Goal: Task Accomplishment & Management: Complete application form

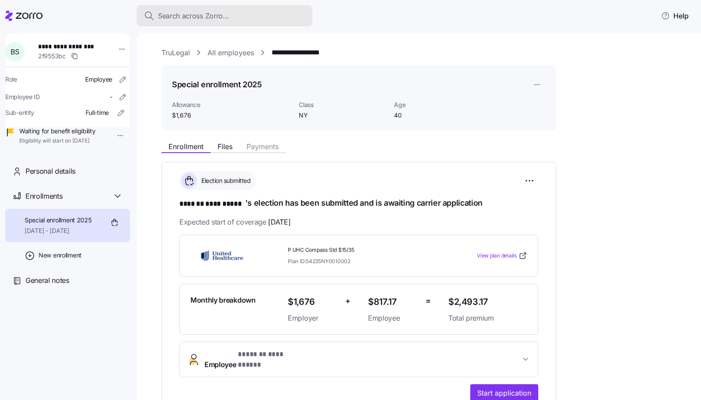
click at [170, 16] on span "Search across Zorro..." at bounding box center [193, 16] width 71 height 11
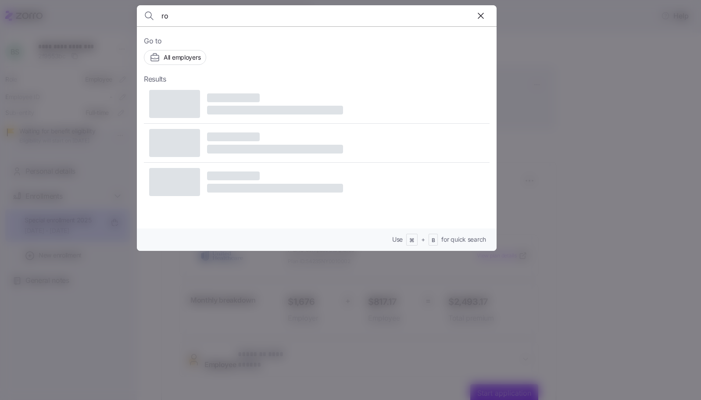
type input "rod"
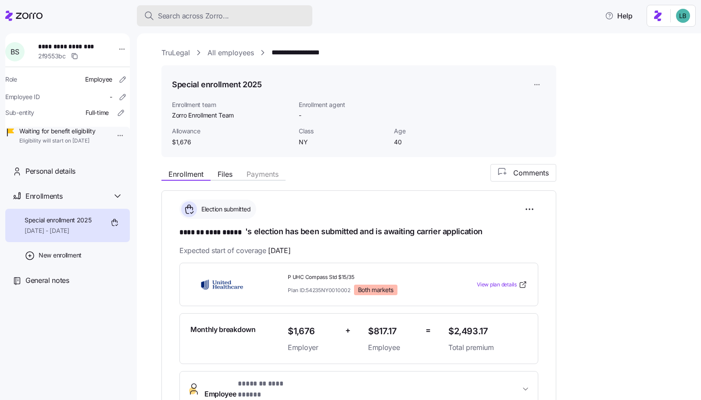
click at [181, 20] on span "Search across Zorro..." at bounding box center [193, 16] width 71 height 11
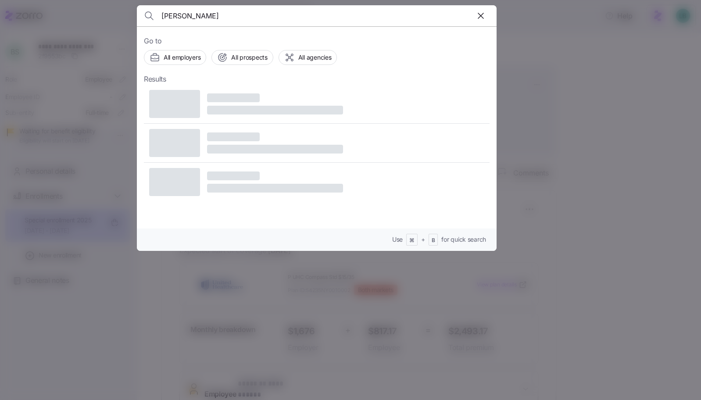
type input "[PERSON_NAME]"
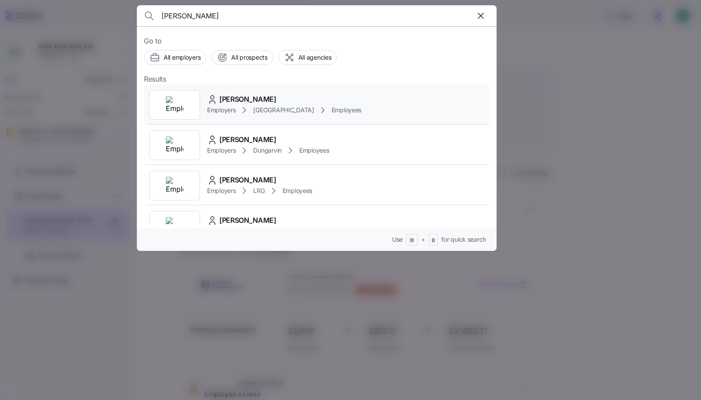
click at [254, 103] on span "[PERSON_NAME]" at bounding box center [247, 99] width 57 height 11
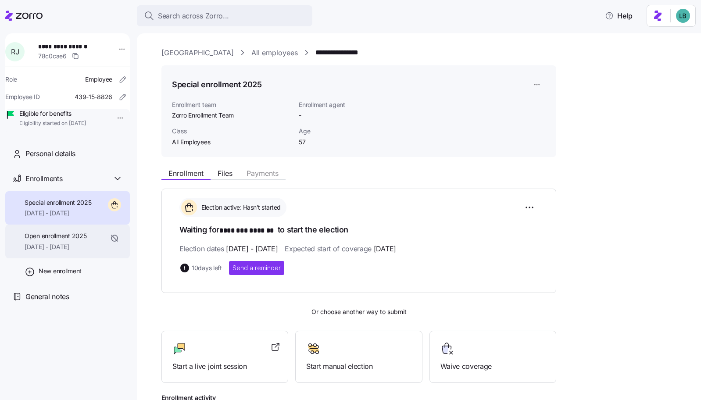
click at [61, 252] on div "Open enrollment 2025 [DATE] - [DATE]" at bounding box center [56, 242] width 62 height 20
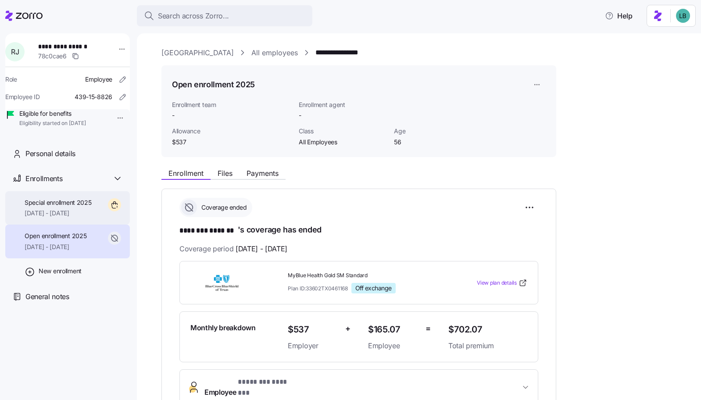
click at [50, 207] on span "Special enrollment 2025" at bounding box center [58, 202] width 67 height 9
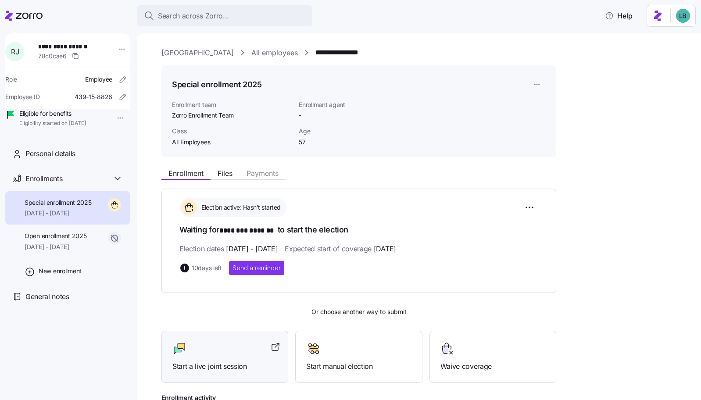
click at [234, 356] on div "Start a live joint session" at bounding box center [225, 357] width 105 height 30
click at [43, 159] on span "Personal details" at bounding box center [50, 153] width 50 height 11
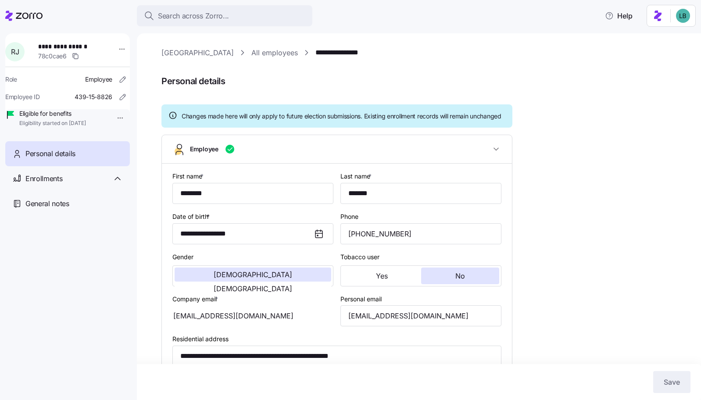
type input "Single"
type input "All Employees"
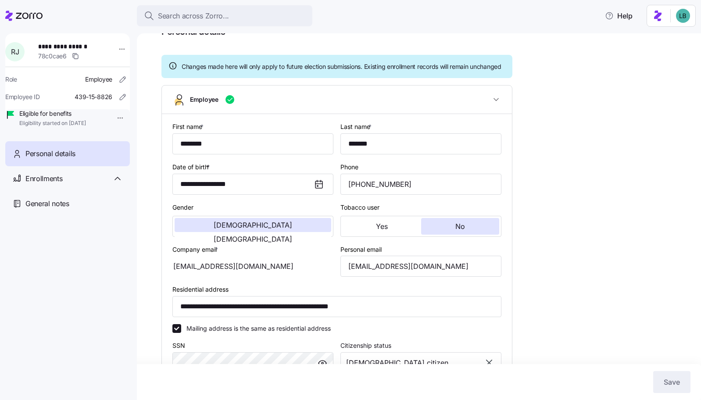
scroll to position [50, 0]
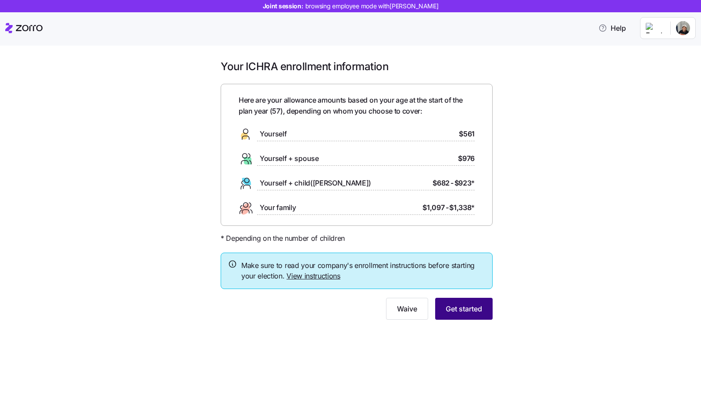
click at [467, 312] on span "Get started" at bounding box center [464, 309] width 36 height 11
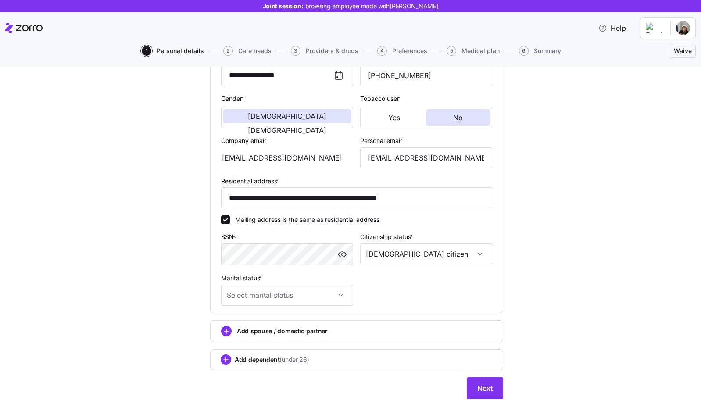
scroll to position [178, 0]
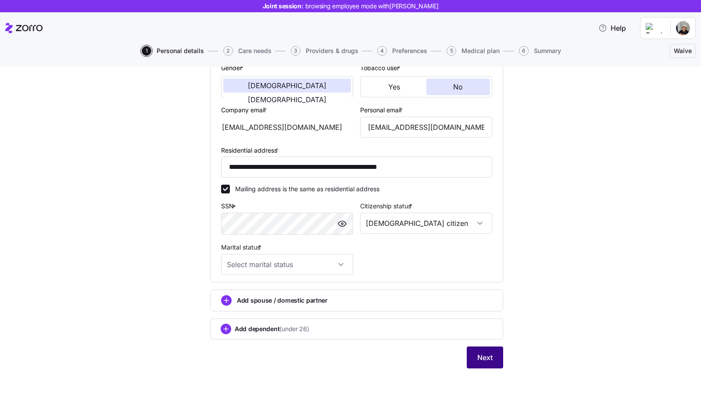
click at [482, 359] on span "Next" at bounding box center [485, 357] width 15 height 11
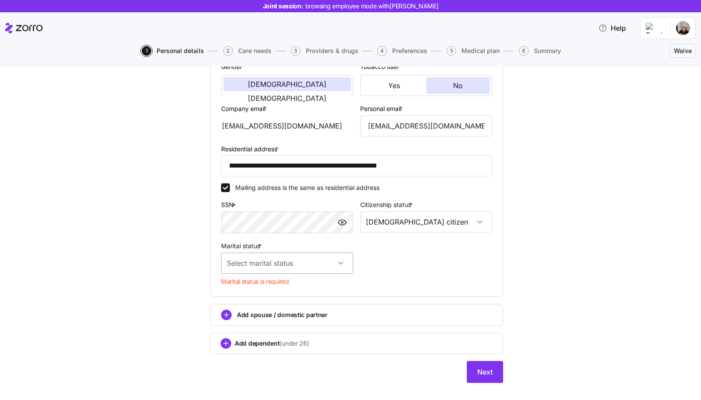
click at [267, 269] on input "Marital status *" at bounding box center [287, 263] width 132 height 21
click at [264, 291] on div "Single" at bounding box center [287, 291] width 125 height 18
type input "Single"
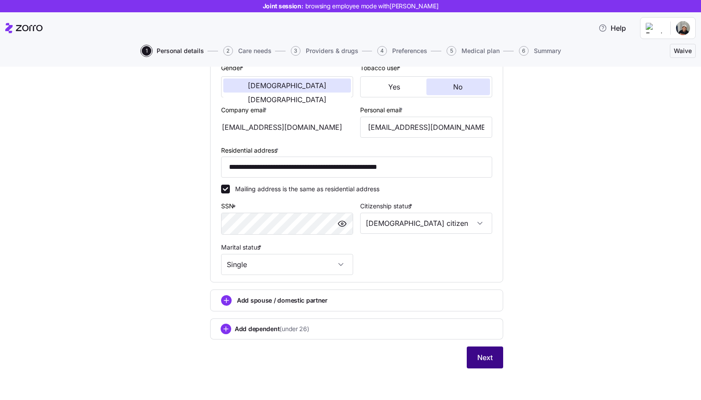
click at [502, 355] on button "Next" at bounding box center [485, 358] width 36 height 22
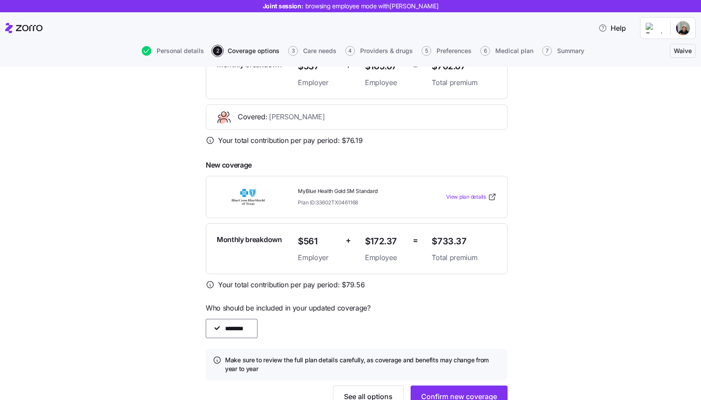
scroll to position [177, 0]
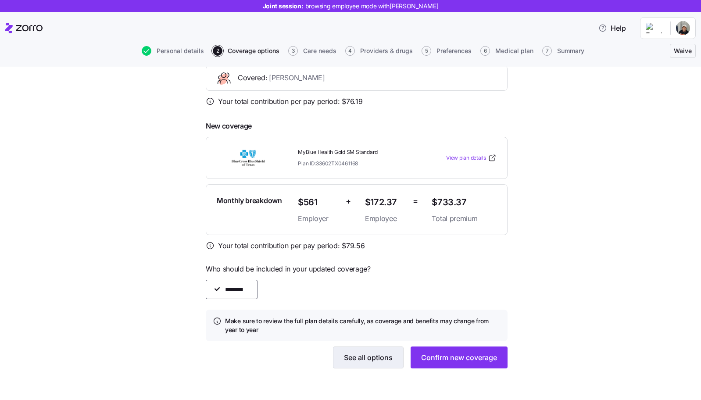
click at [370, 360] on span "See all options" at bounding box center [368, 357] width 49 height 11
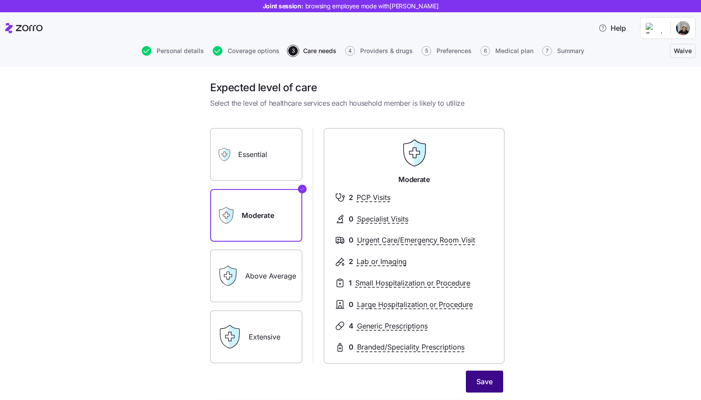
click at [485, 377] on span "Save" at bounding box center [485, 382] width 16 height 11
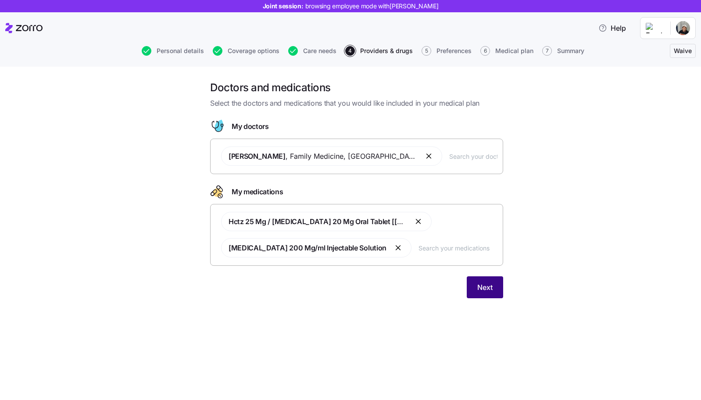
click at [482, 289] on span "Next" at bounding box center [485, 287] width 15 height 11
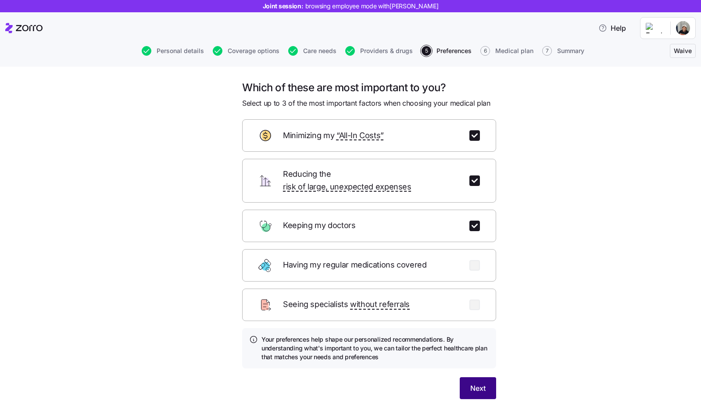
click at [480, 383] on span "Next" at bounding box center [478, 388] width 15 height 11
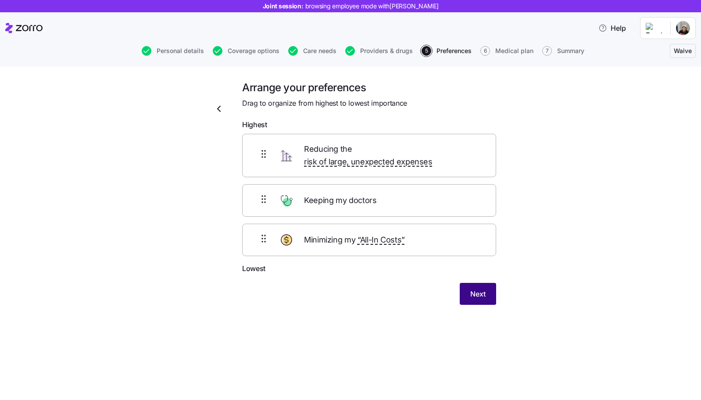
click at [484, 289] on span "Next" at bounding box center [478, 294] width 15 height 11
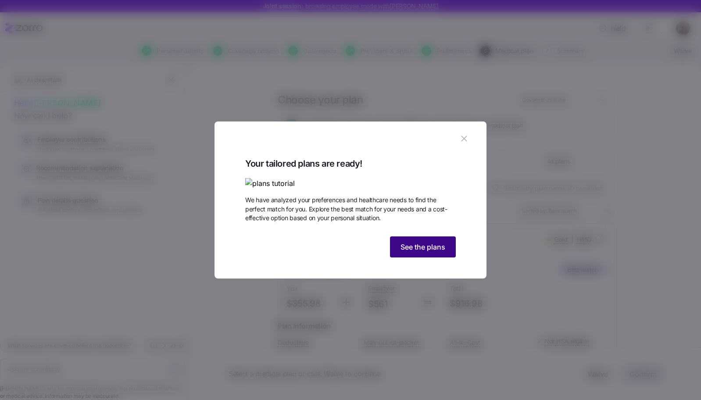
click at [443, 252] on span "See the plans" at bounding box center [423, 247] width 45 height 11
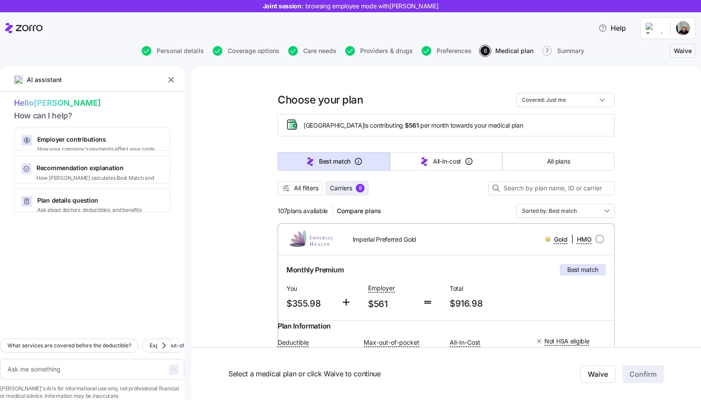
click at [342, 190] on span "Carriers" at bounding box center [341, 188] width 22 height 9
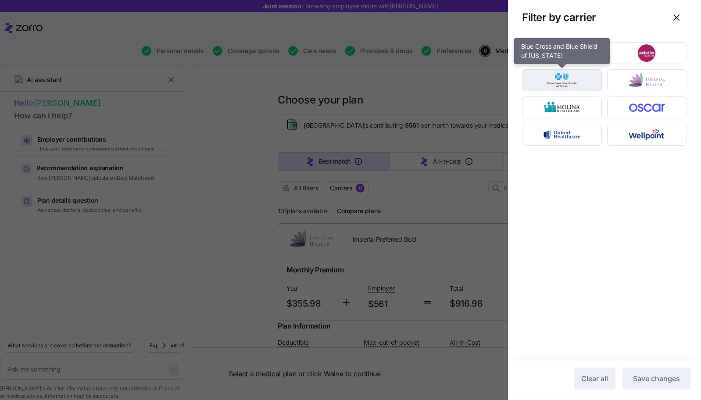
click at [574, 82] on img "button" at bounding box center [562, 81] width 65 height 18
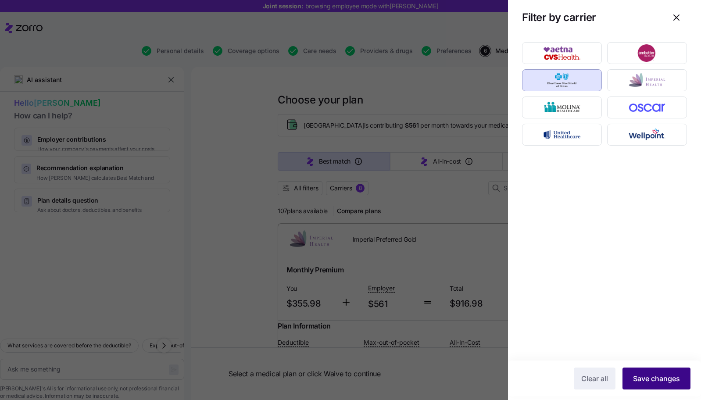
click at [656, 377] on span "Save changes" at bounding box center [656, 379] width 47 height 11
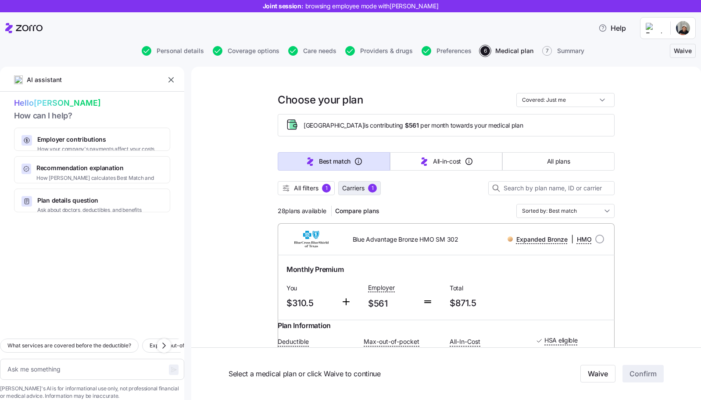
click at [357, 189] on span "Carriers" at bounding box center [353, 188] width 22 height 9
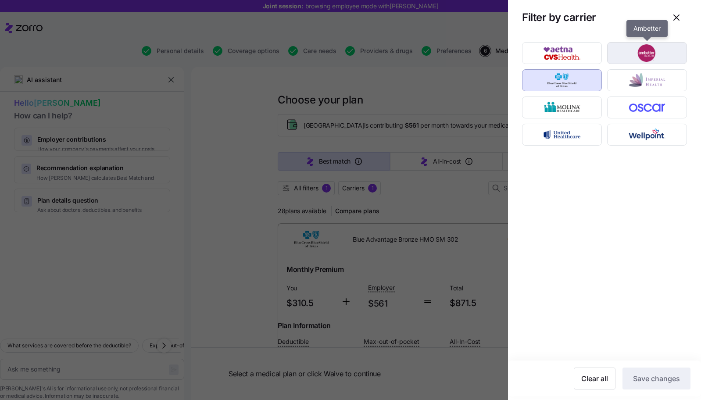
click at [622, 55] on img "button" at bounding box center [647, 53] width 65 height 18
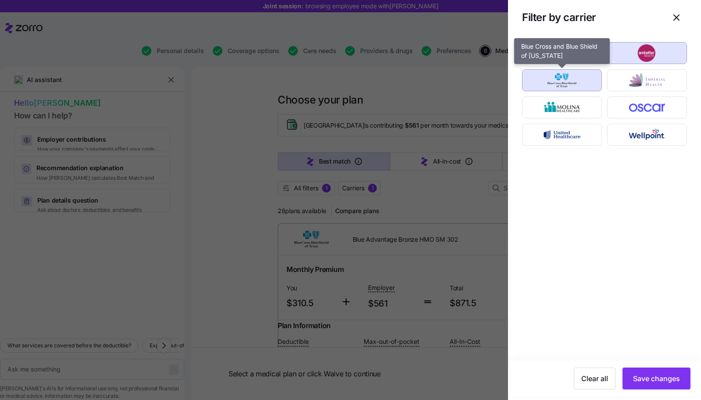
click at [573, 82] on img "button" at bounding box center [562, 81] width 65 height 18
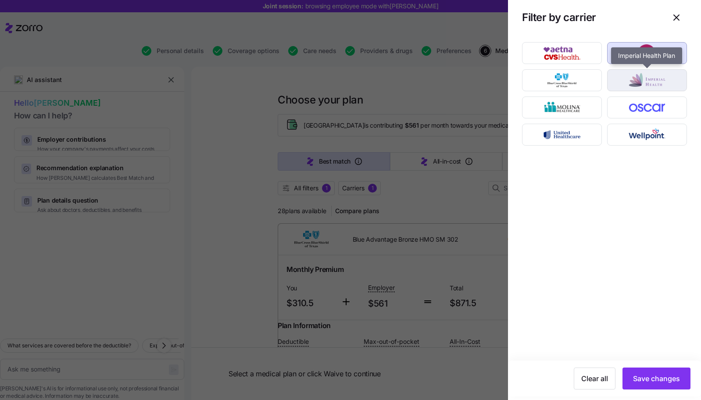
click at [624, 80] on img "button" at bounding box center [647, 81] width 65 height 18
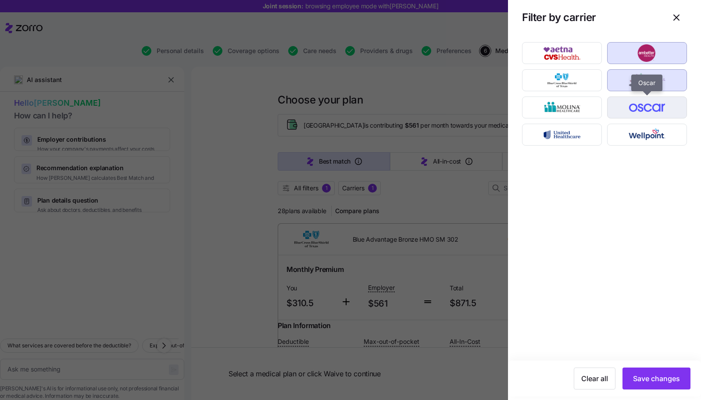
click at [628, 108] on img "button" at bounding box center [647, 108] width 65 height 18
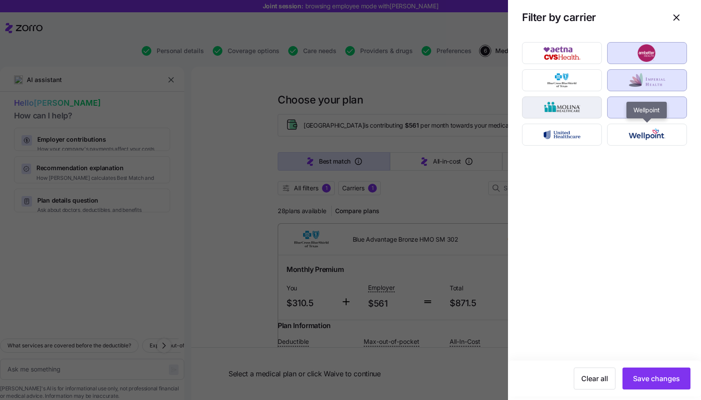
click at [594, 134] on img "button" at bounding box center [562, 135] width 65 height 18
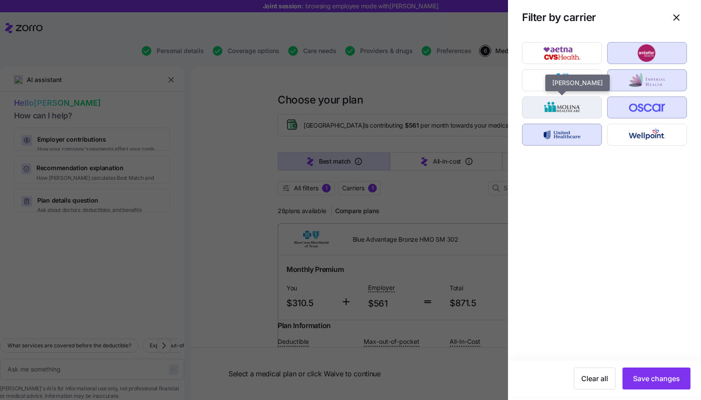
click at [585, 113] on img "button" at bounding box center [562, 108] width 65 height 18
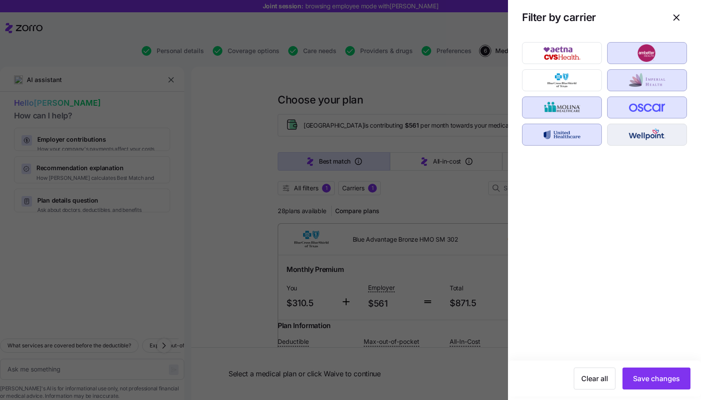
click at [639, 135] on img "button" at bounding box center [647, 135] width 65 height 18
click at [648, 382] on span "Save changes" at bounding box center [656, 379] width 47 height 11
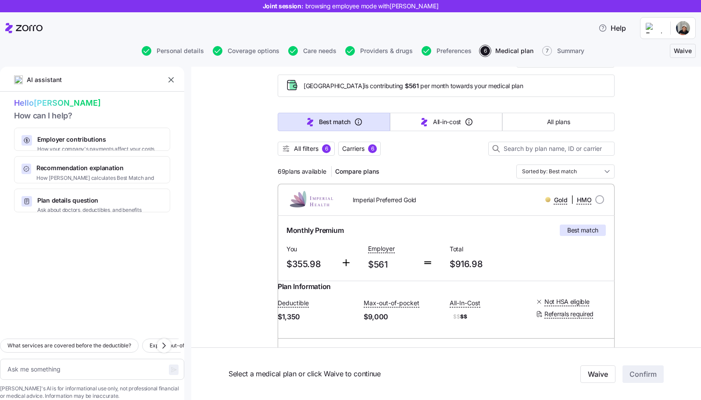
scroll to position [40, 0]
click at [355, 147] on span "Carriers" at bounding box center [353, 148] width 22 height 9
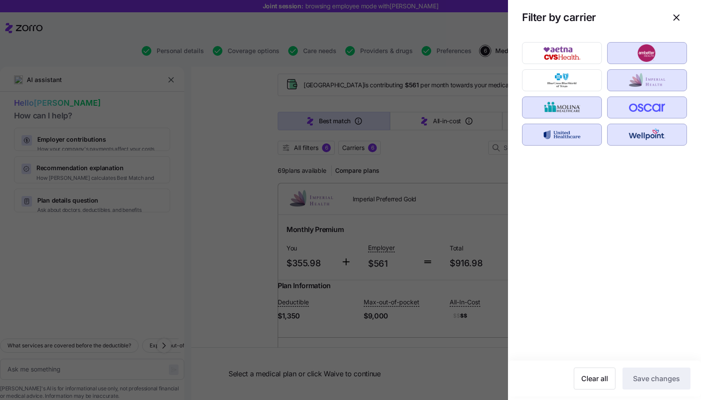
click at [442, 155] on div at bounding box center [350, 200] width 701 height 400
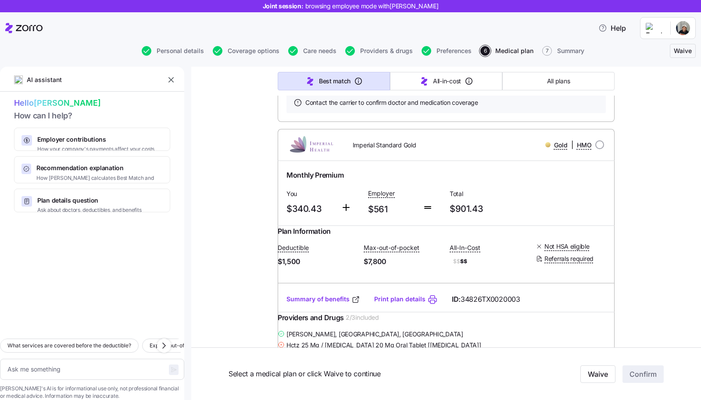
scroll to position [0, 0]
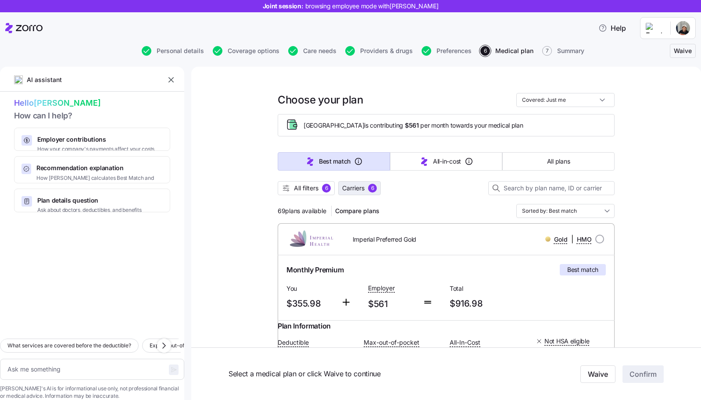
click at [362, 187] on span "Carriers" at bounding box center [353, 188] width 22 height 9
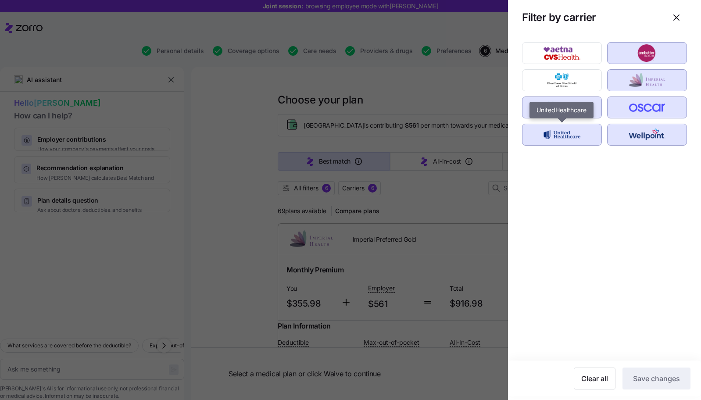
click at [550, 139] on img "button" at bounding box center [562, 135] width 65 height 18
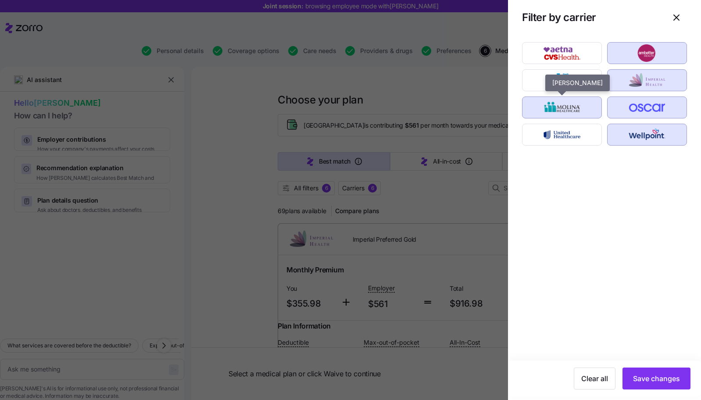
click at [559, 111] on img "button" at bounding box center [562, 108] width 65 height 18
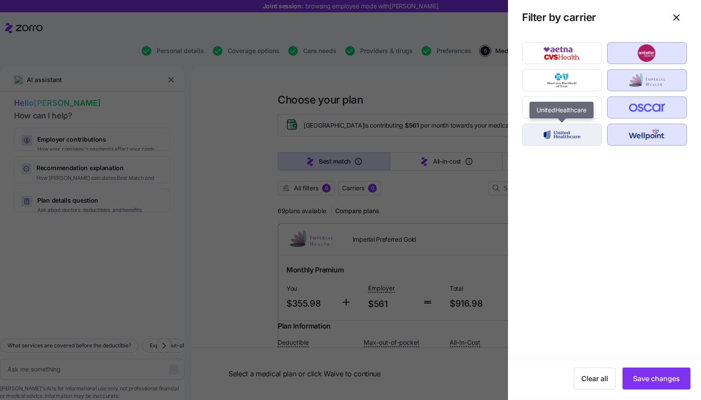
click at [560, 133] on img "button" at bounding box center [562, 135] width 65 height 18
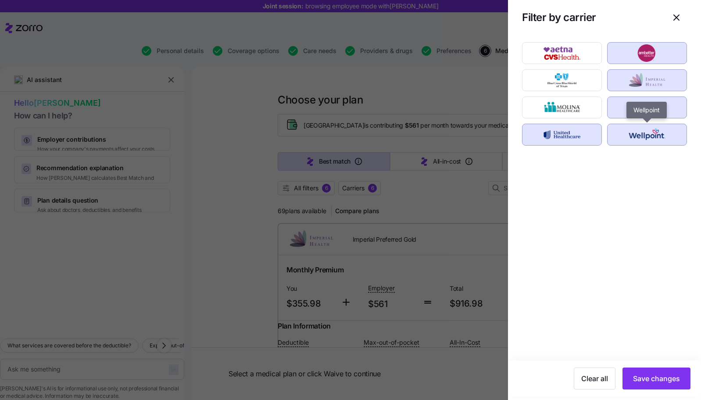
click at [668, 130] on img "button" at bounding box center [647, 135] width 65 height 18
click at [664, 107] on img "button" at bounding box center [647, 108] width 65 height 18
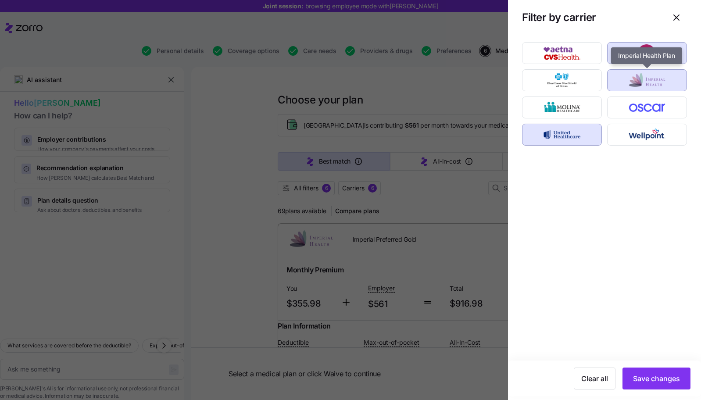
click at [660, 83] on img "button" at bounding box center [647, 81] width 65 height 18
click at [658, 58] on img "button" at bounding box center [647, 53] width 65 height 18
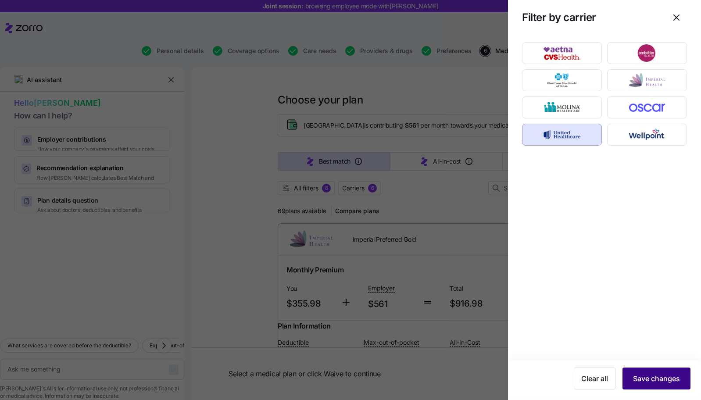
click at [651, 383] on span "Save changes" at bounding box center [656, 379] width 47 height 11
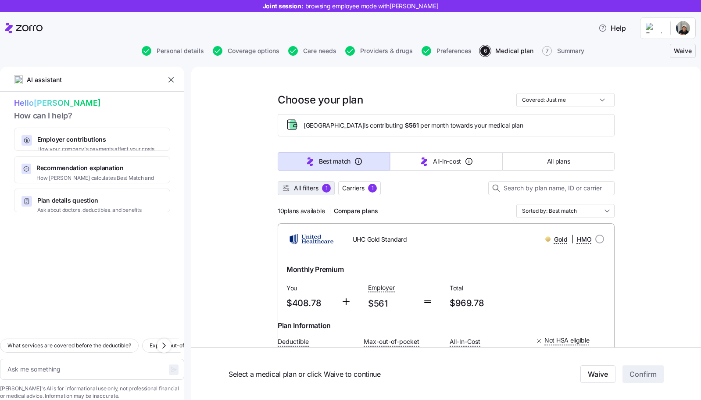
click at [309, 187] on span "All filters" at bounding box center [306, 188] width 25 height 9
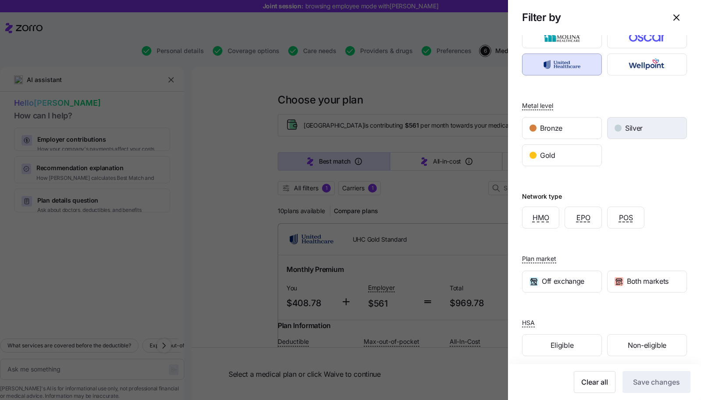
scroll to position [93, 0]
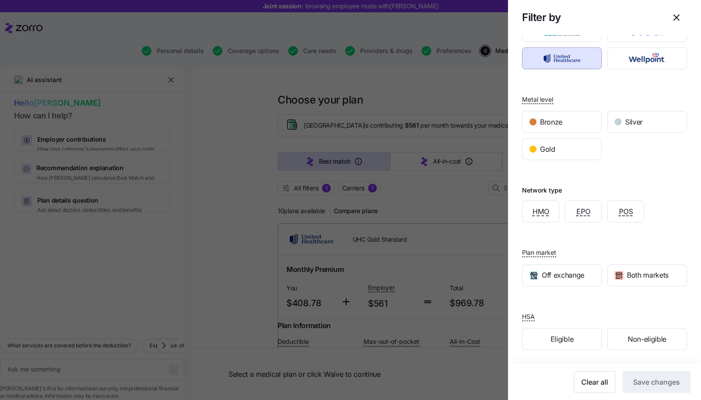
click at [434, 204] on div at bounding box center [350, 200] width 701 height 400
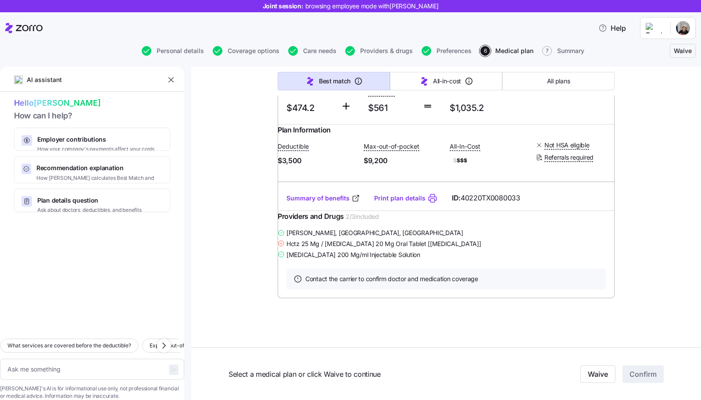
type textarea "x"
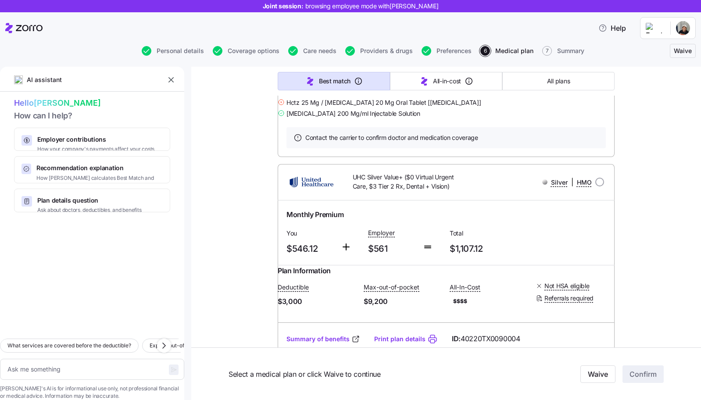
scroll to position [2307, 0]
